Goal: Task Accomplishment & Management: Use online tool/utility

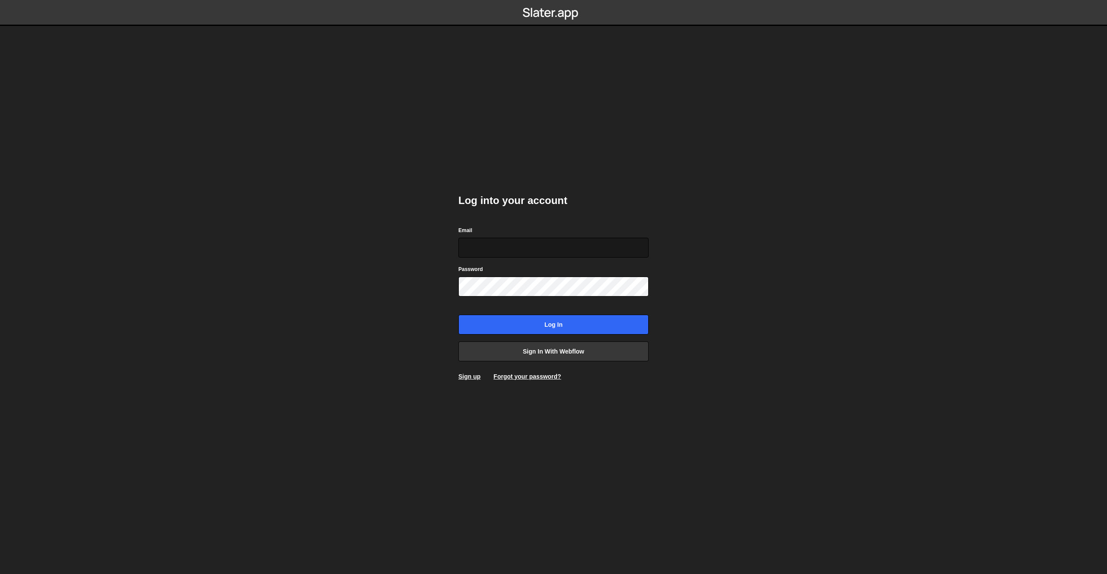
click at [517, 251] on input "Email" at bounding box center [553, 248] width 190 height 20
click at [542, 320] on input "Log in" at bounding box center [553, 325] width 190 height 20
click at [564, 245] on input "Email" at bounding box center [553, 248] width 190 height 20
click at [554, 0] on com-1password-button at bounding box center [554, 0] width 0 height 0
type input "[EMAIL_ADDRESS][DOMAIN_NAME]"
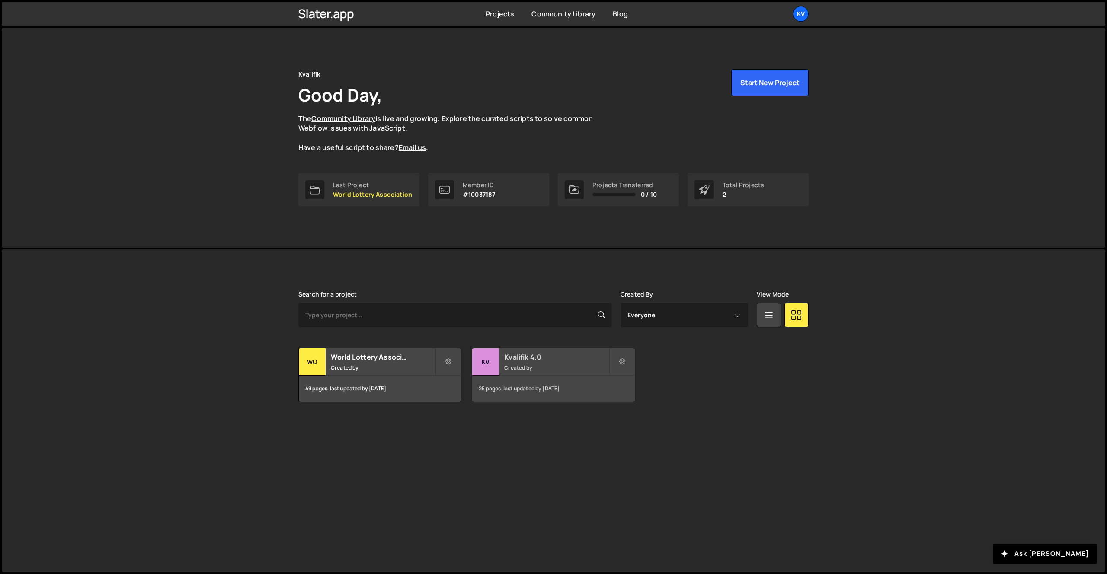
click at [533, 374] on div "Kvalifik 4.0 Created by" at bounding box center [553, 362] width 162 height 27
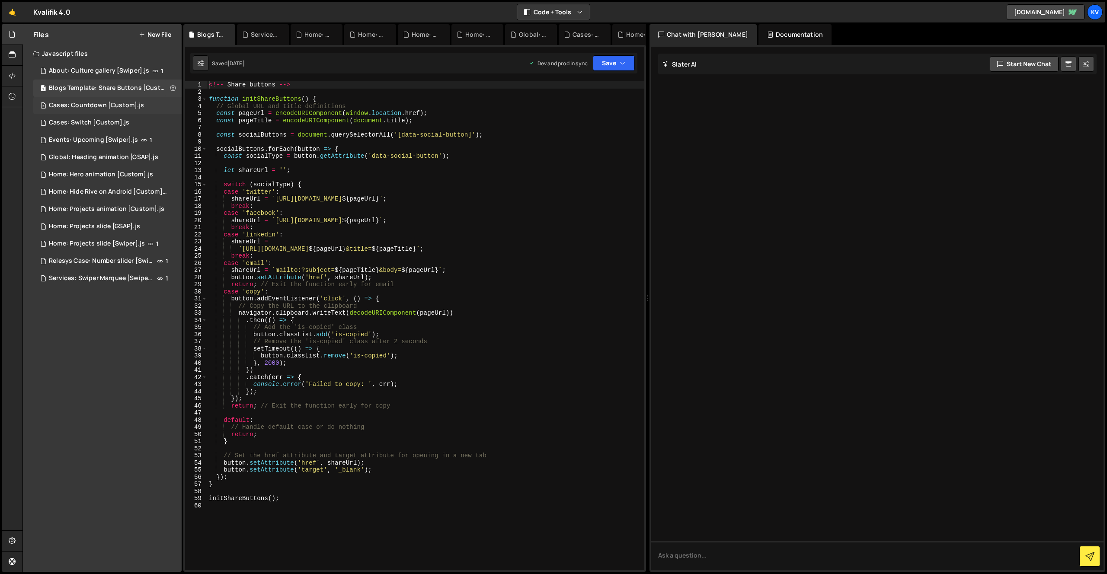
click at [99, 108] on div "Cases: Countdown [Custom].js" at bounding box center [96, 106] width 95 height 8
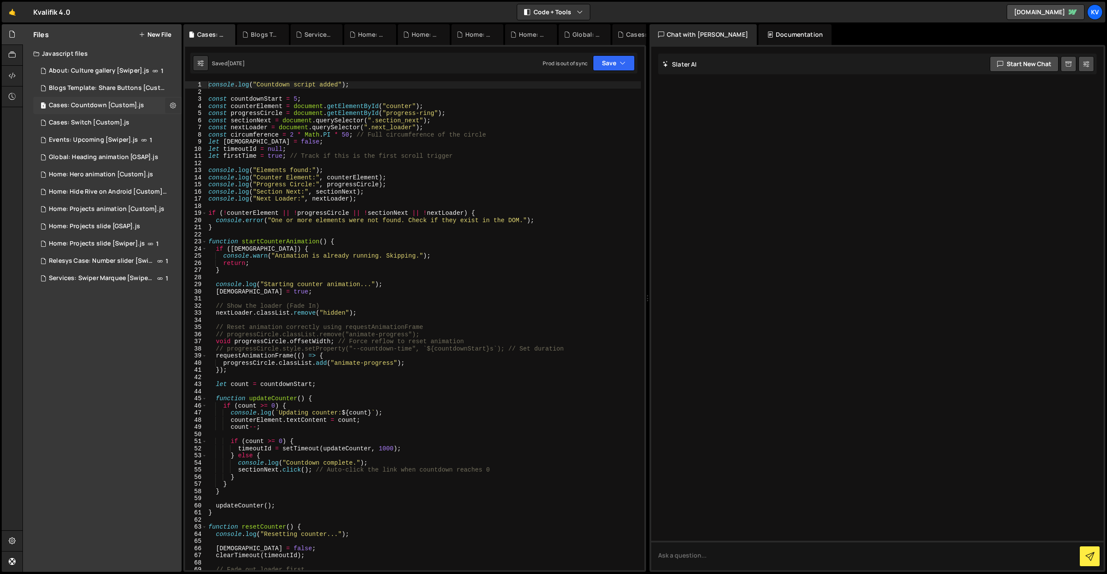
click at [171, 104] on icon at bounding box center [173, 105] width 6 height 8
type input "Cases: Countdown [Custom]"
radio input "true"
checkbox input "true"
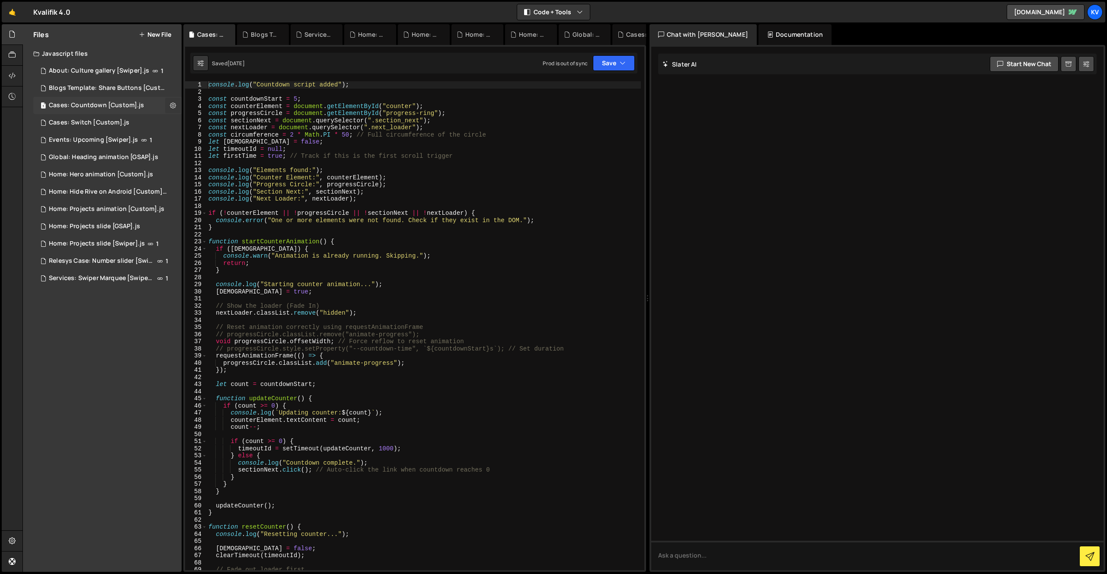
checkbox input "true"
click at [215, 126] on button "Edit File Settings" at bounding box center [225, 123] width 85 height 17
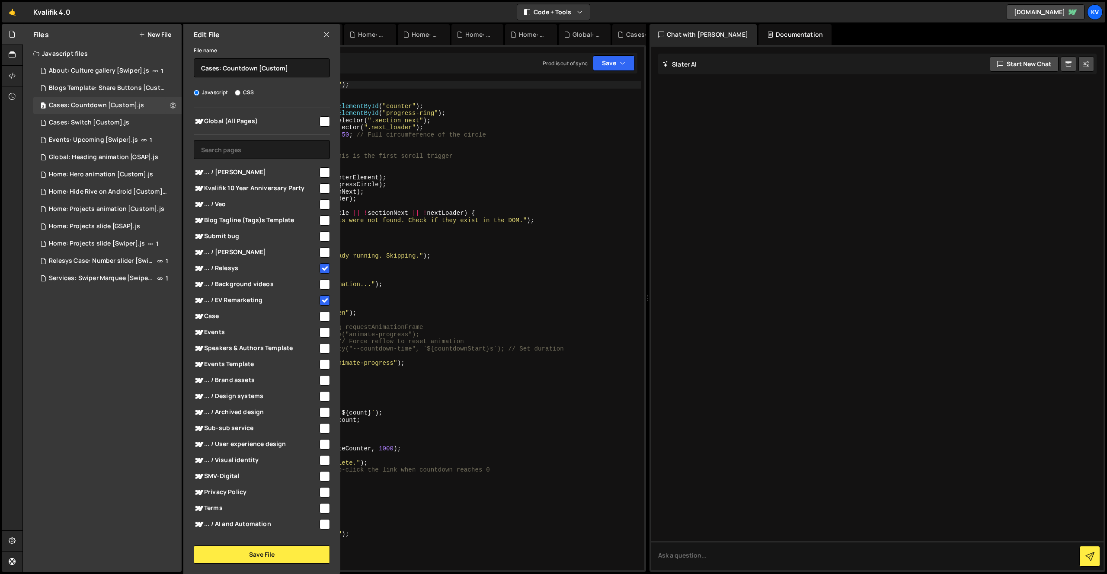
click at [320, 171] on input "checkbox" at bounding box center [325, 172] width 10 height 10
checkbox input "true"
click at [259, 559] on button "Save File" at bounding box center [262, 555] width 136 height 18
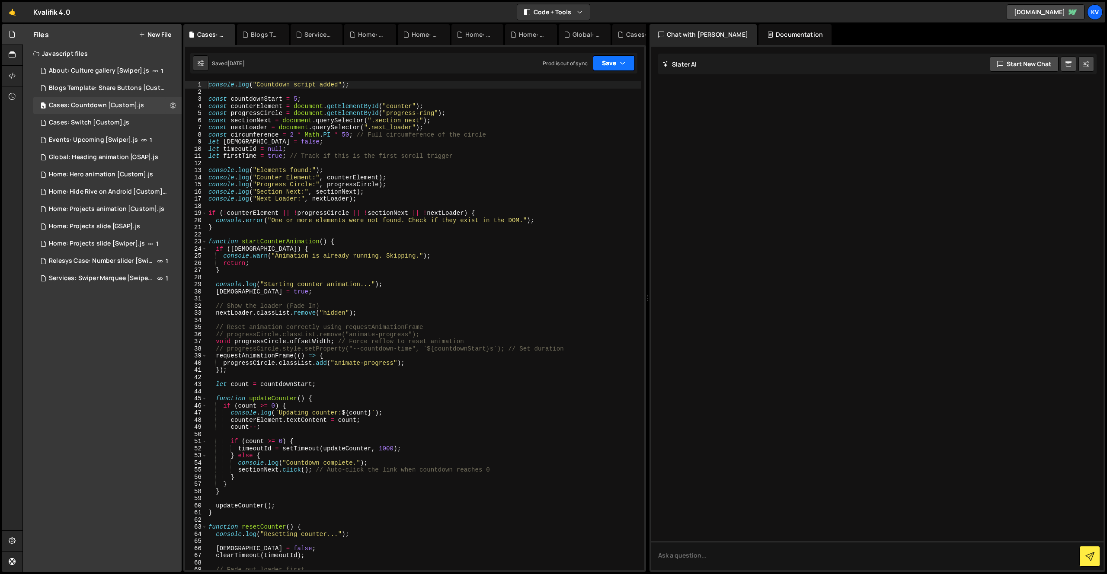
click at [627, 67] on button "Save" at bounding box center [614, 63] width 42 height 16
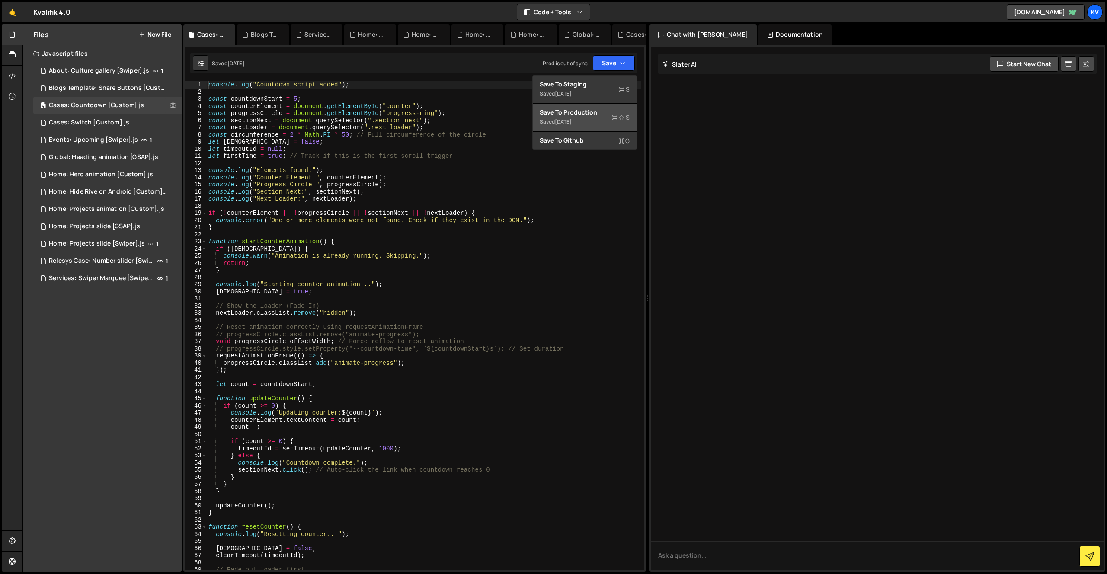
click at [588, 116] on div "Save to Production S" at bounding box center [585, 112] width 90 height 9
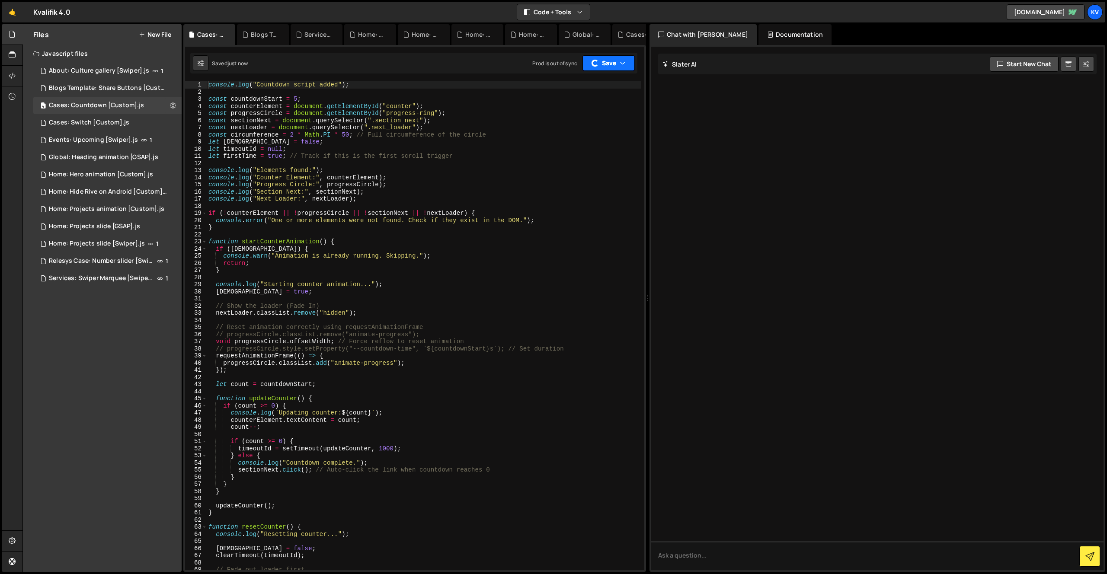
click at [621, 64] on icon "button" at bounding box center [623, 63] width 6 height 9
